Goal: Find specific page/section: Find specific page/section

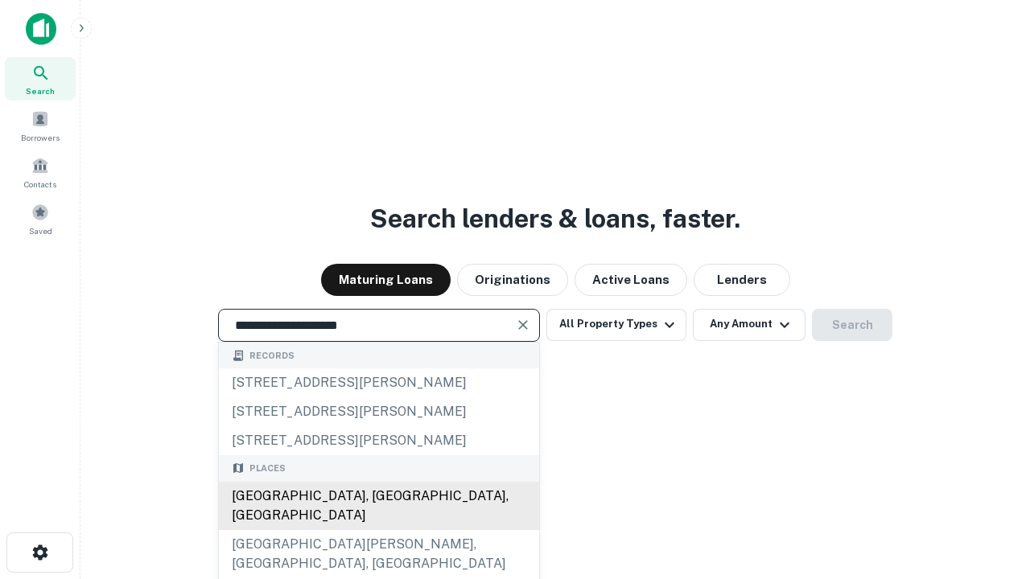
click at [378, 530] on div "[GEOGRAPHIC_DATA], [GEOGRAPHIC_DATA], [GEOGRAPHIC_DATA]" at bounding box center [379, 506] width 320 height 48
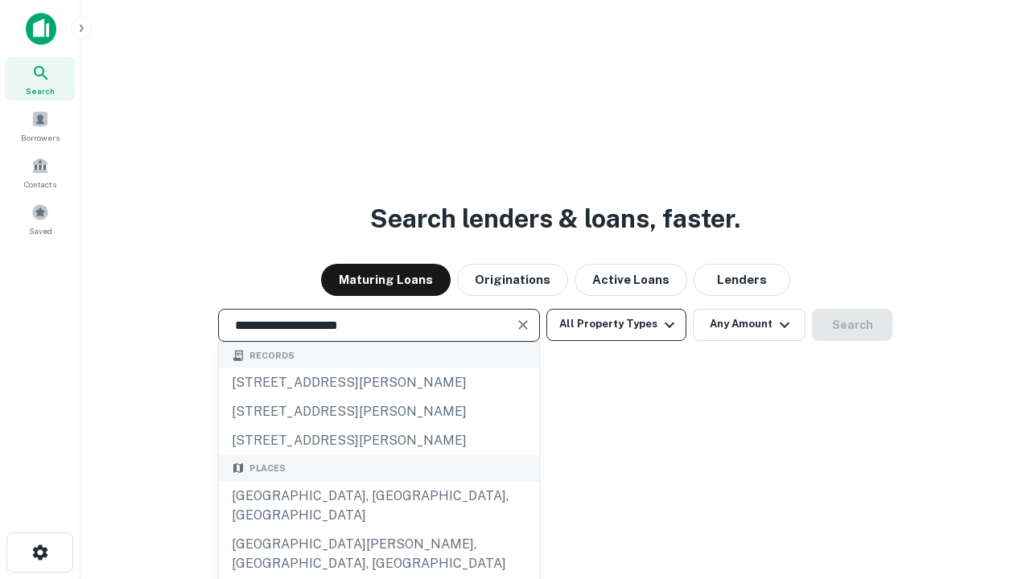
type input "**********"
click at [616, 324] on button "All Property Types" at bounding box center [616, 325] width 140 height 32
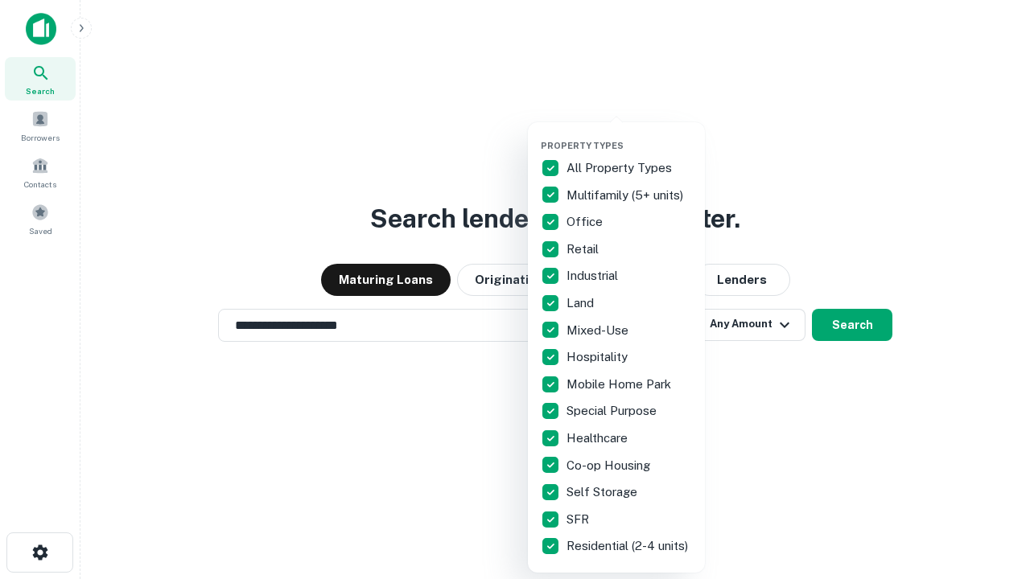
click at [629, 135] on button "button" at bounding box center [629, 135] width 177 height 1
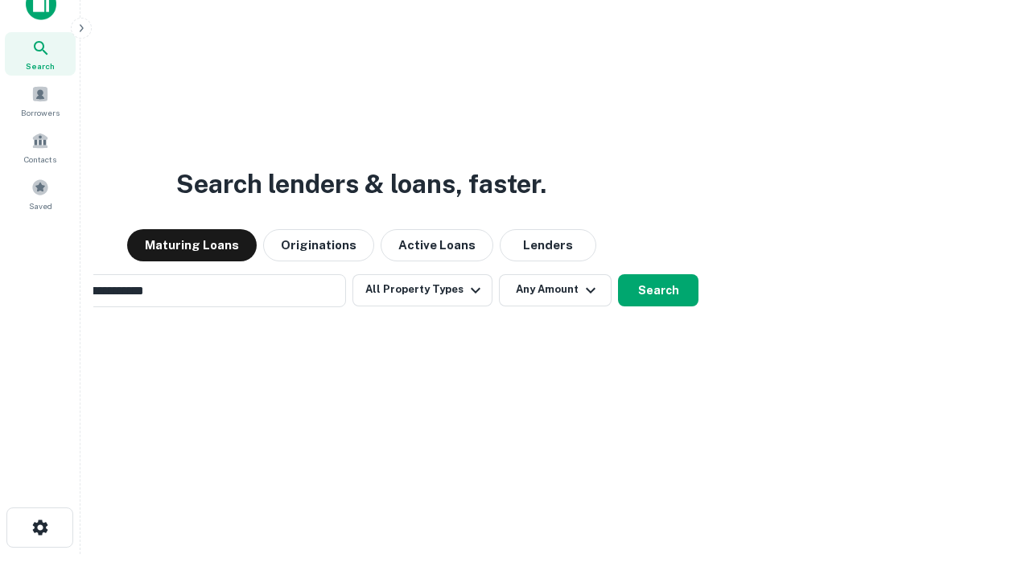
scroll to position [116, 455]
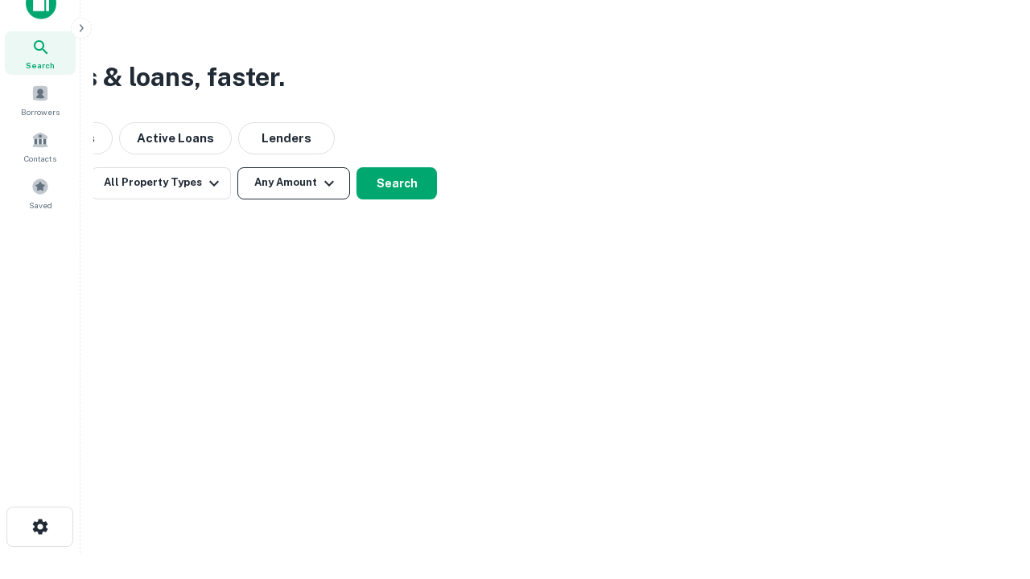
click at [294, 183] on button "Any Amount" at bounding box center [293, 183] width 113 height 32
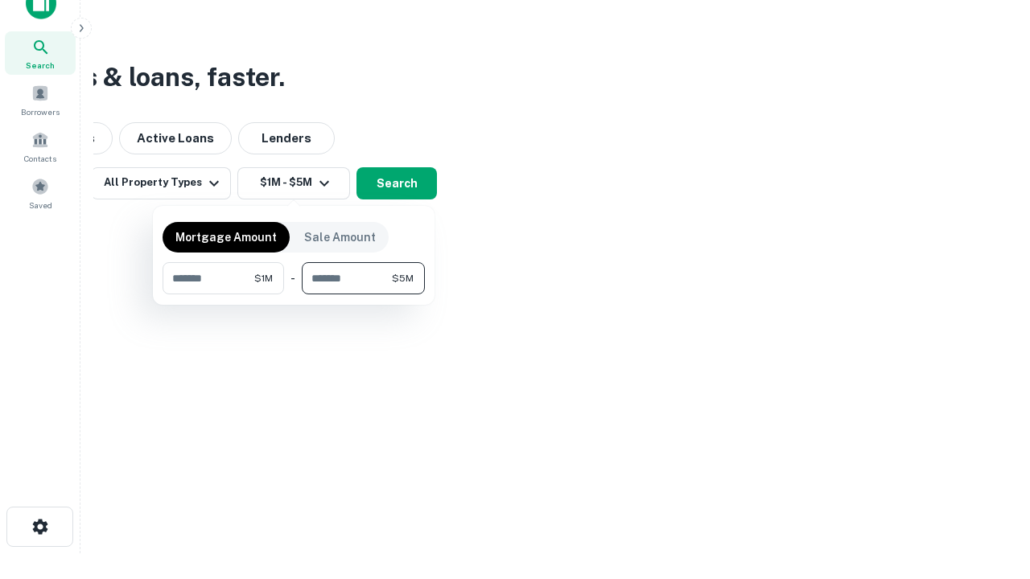
type input "*******"
click at [294, 294] on button "button" at bounding box center [294, 294] width 262 height 1
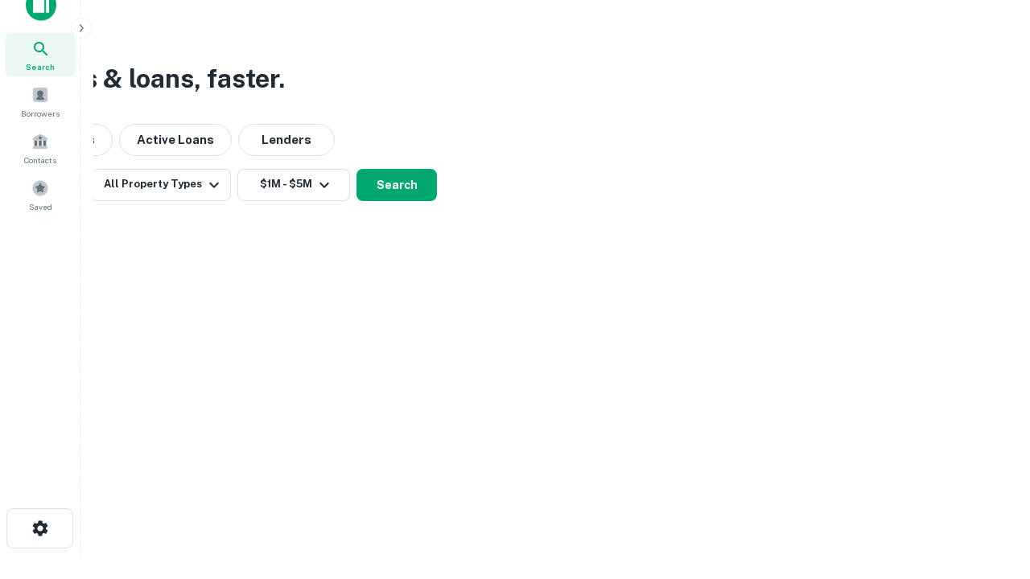
scroll to position [10, 297]
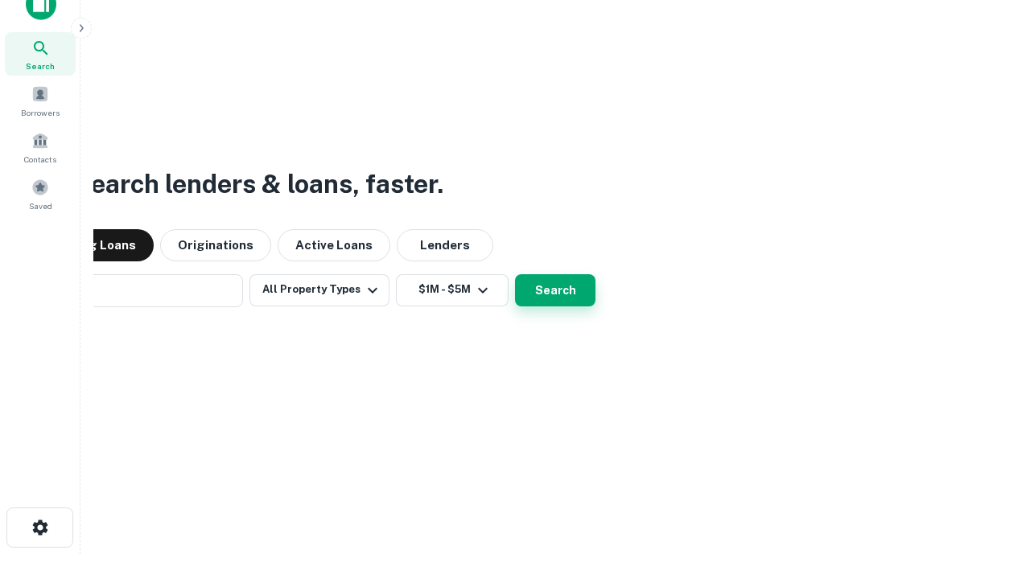
click at [515, 274] on button "Search" at bounding box center [555, 290] width 80 height 32
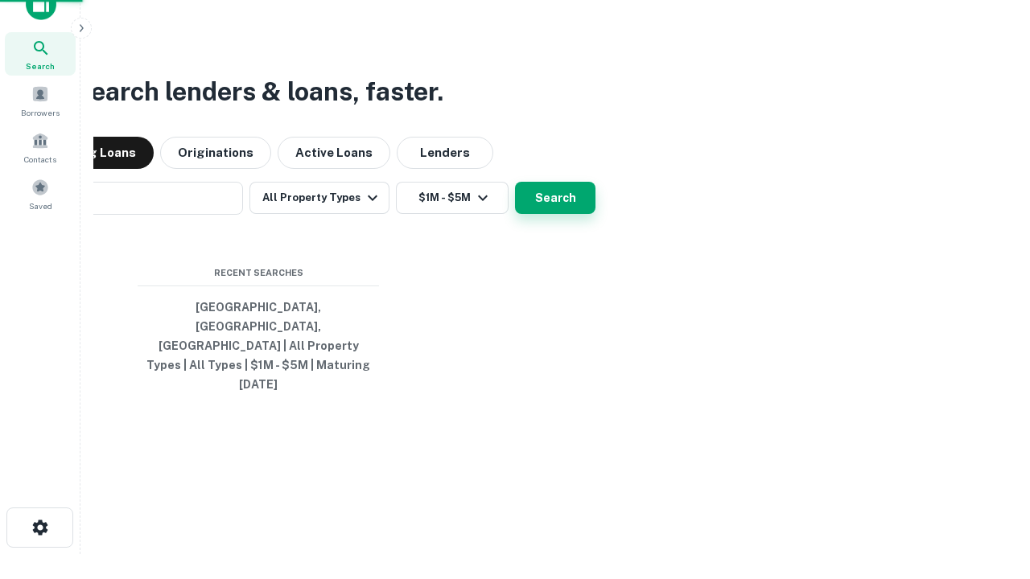
scroll to position [43, 455]
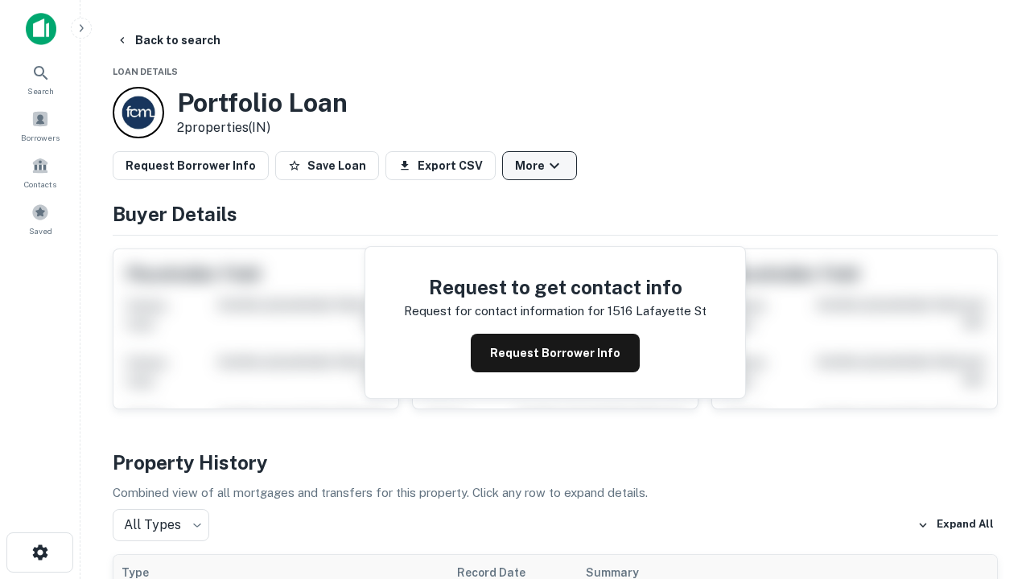
click at [539, 166] on button "More" at bounding box center [539, 165] width 75 height 29
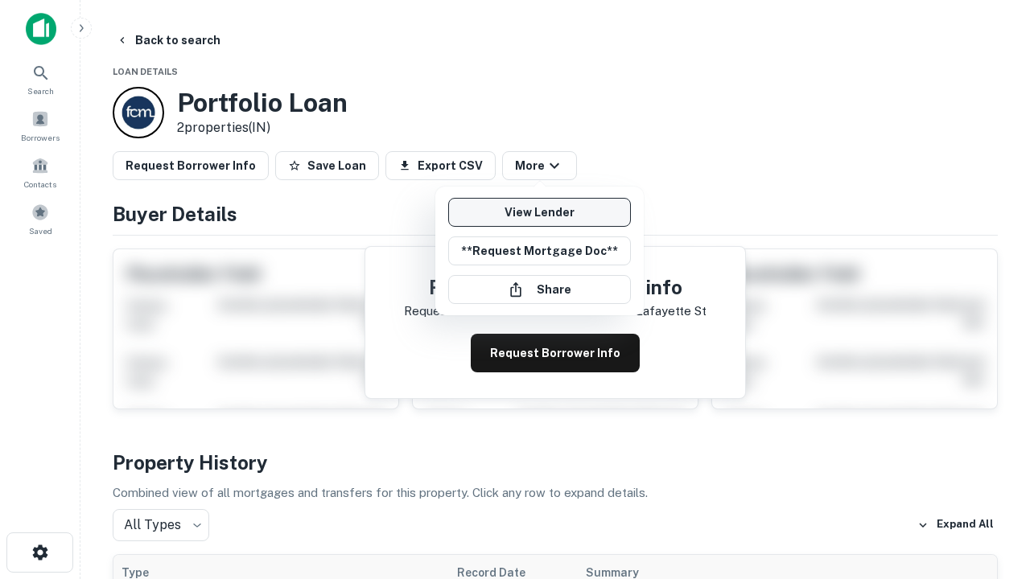
click at [539, 212] on link "View Lender" at bounding box center [539, 212] width 183 height 29
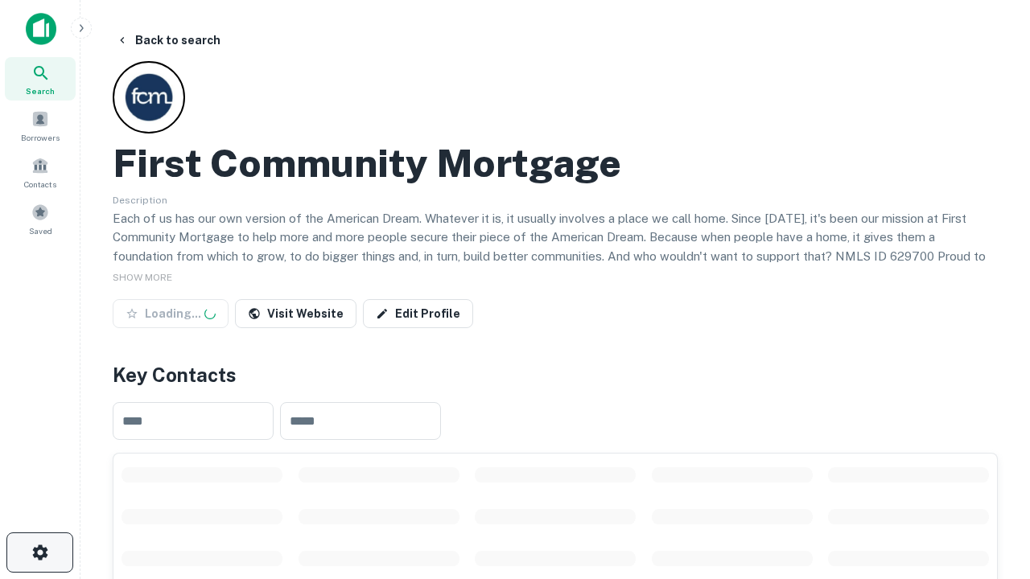
click at [39, 553] on icon "button" at bounding box center [40, 552] width 19 height 19
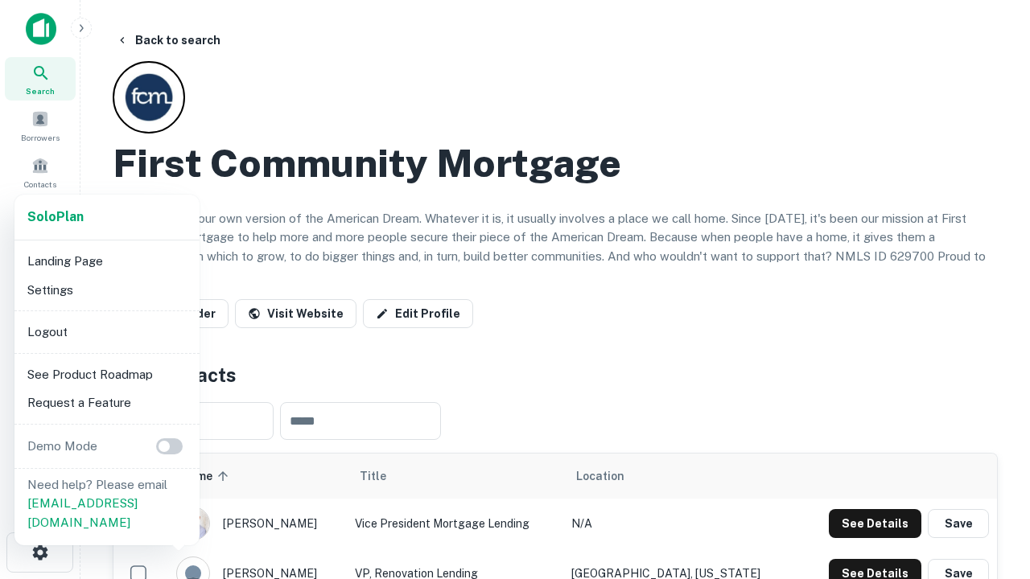
click at [106, 331] on li "Logout" at bounding box center [107, 332] width 172 height 29
